Goal: Find specific page/section: Find specific page/section

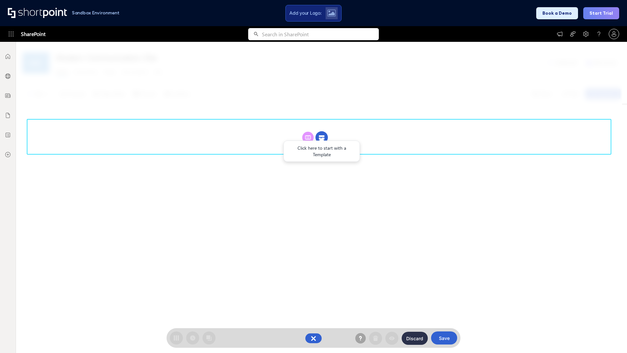
click at [322, 137] on circle at bounding box center [322, 137] width 12 height 12
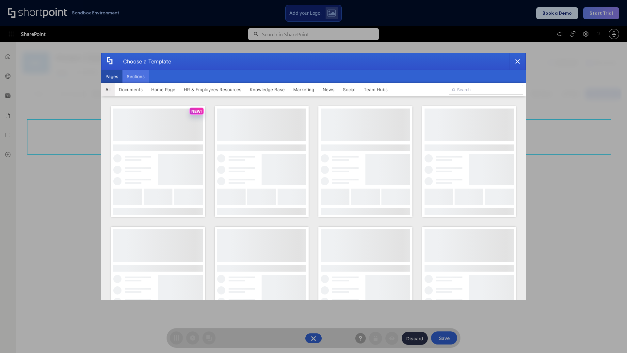
click at [136, 76] on button "Sections" at bounding box center [136, 76] width 26 height 13
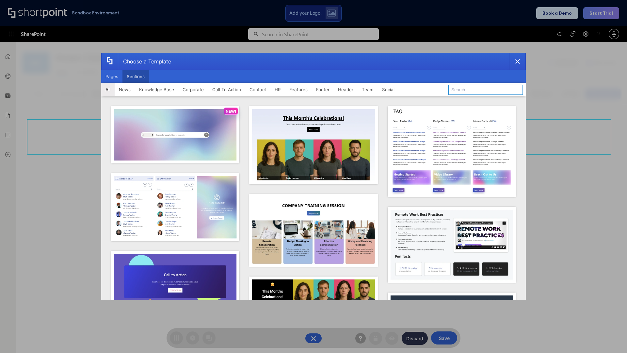
type input "Knowledge Base 2"
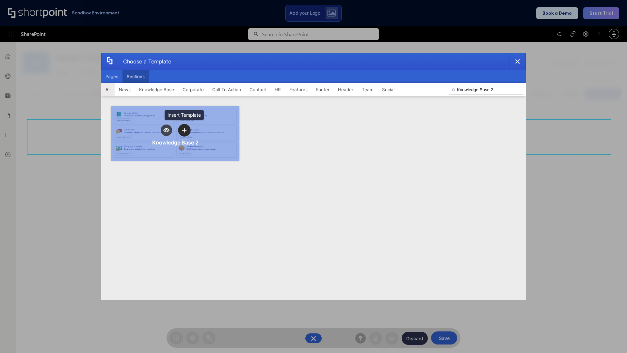
click at [184, 130] on icon "template selector" at bounding box center [184, 130] width 5 height 5
